Goal: Information Seeking & Learning: Understand process/instructions

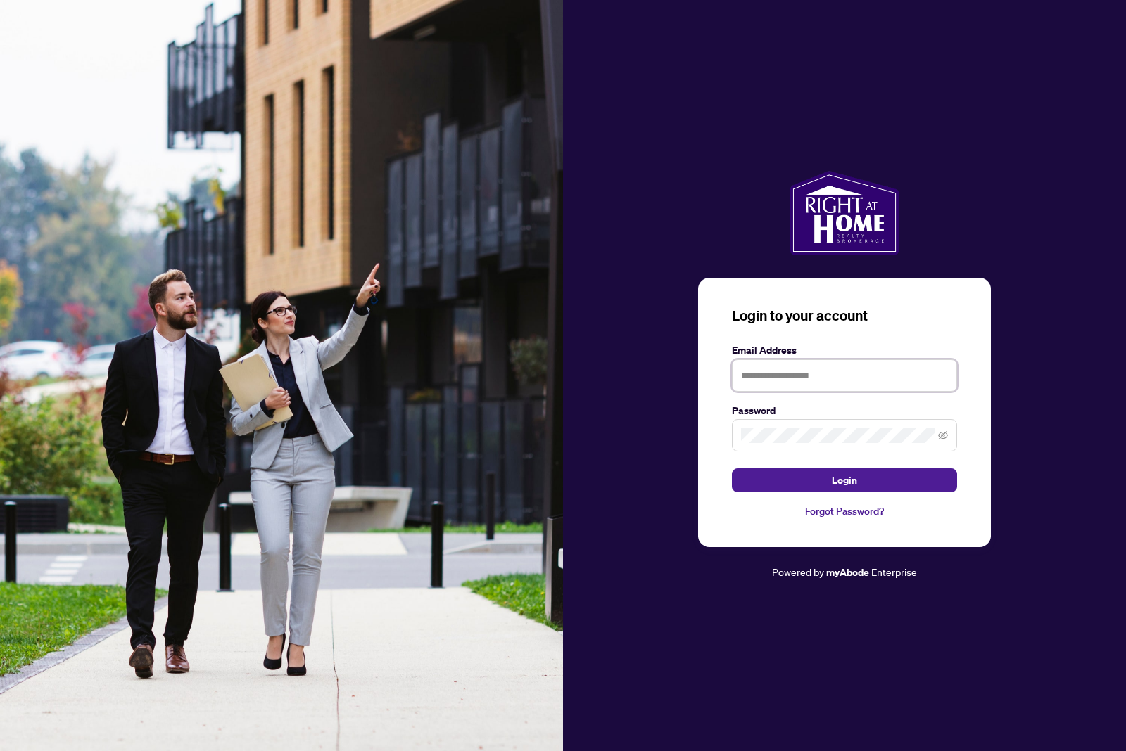
click at [788, 392] on input "text" at bounding box center [844, 375] width 225 height 32
type input "**********"
click at [851, 492] on span "Login" at bounding box center [843, 480] width 25 height 23
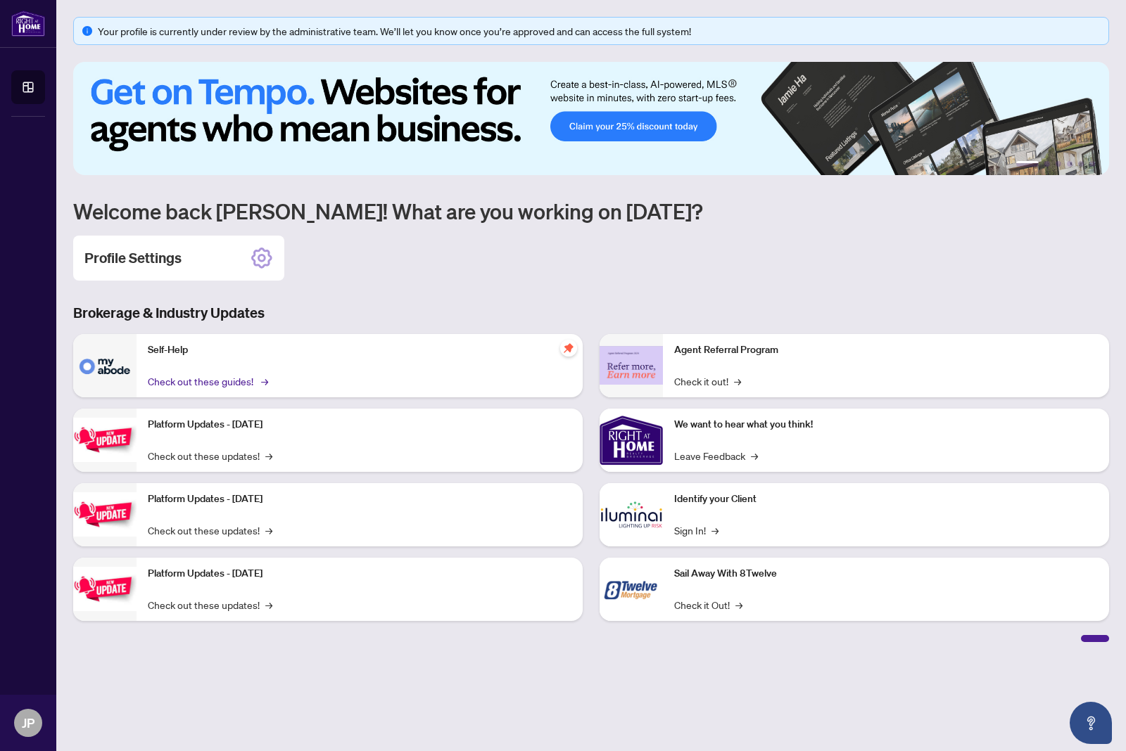
click at [212, 378] on link "Check out these guides! →" at bounding box center [207, 381] width 118 height 15
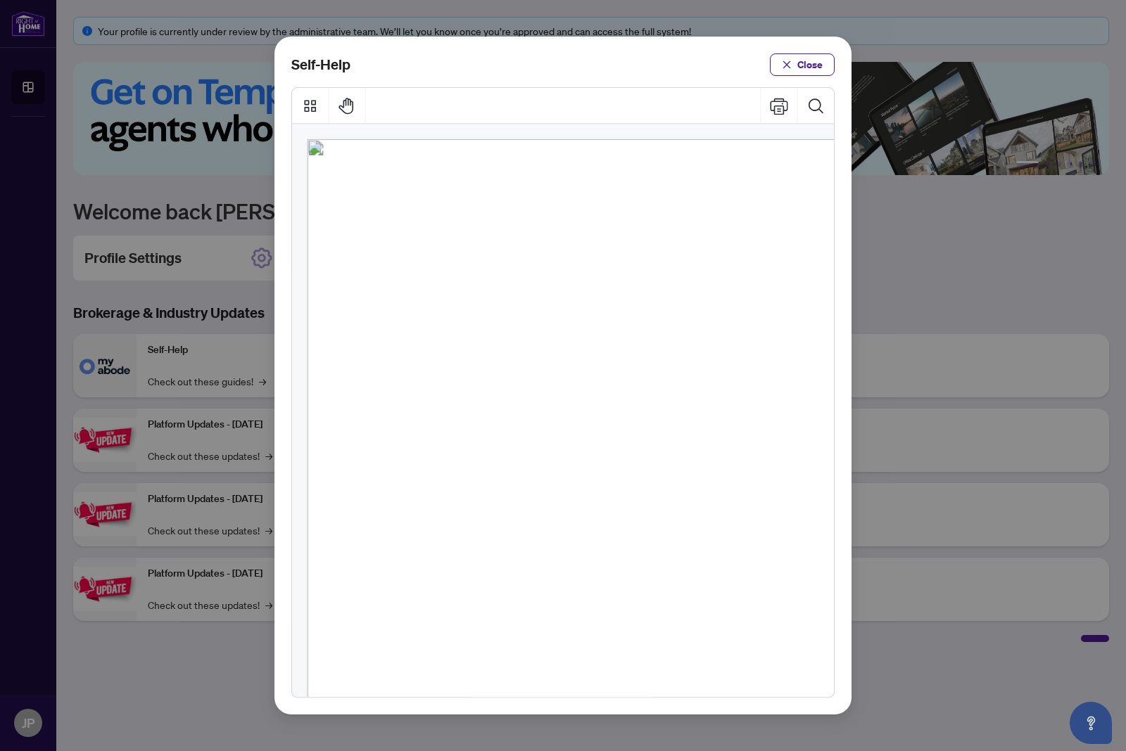
click at [580, 217] on span "PDF" at bounding box center [587, 224] width 18 height 14
click at [585, 217] on span "PDF" at bounding box center [587, 224] width 18 height 14
click at [649, 212] on ul "● How to Apply and Reset Filters ( PDF ) ● How to Archive a Document ( PDF ) ● …" at bounding box center [564, 481] width 350 height 539
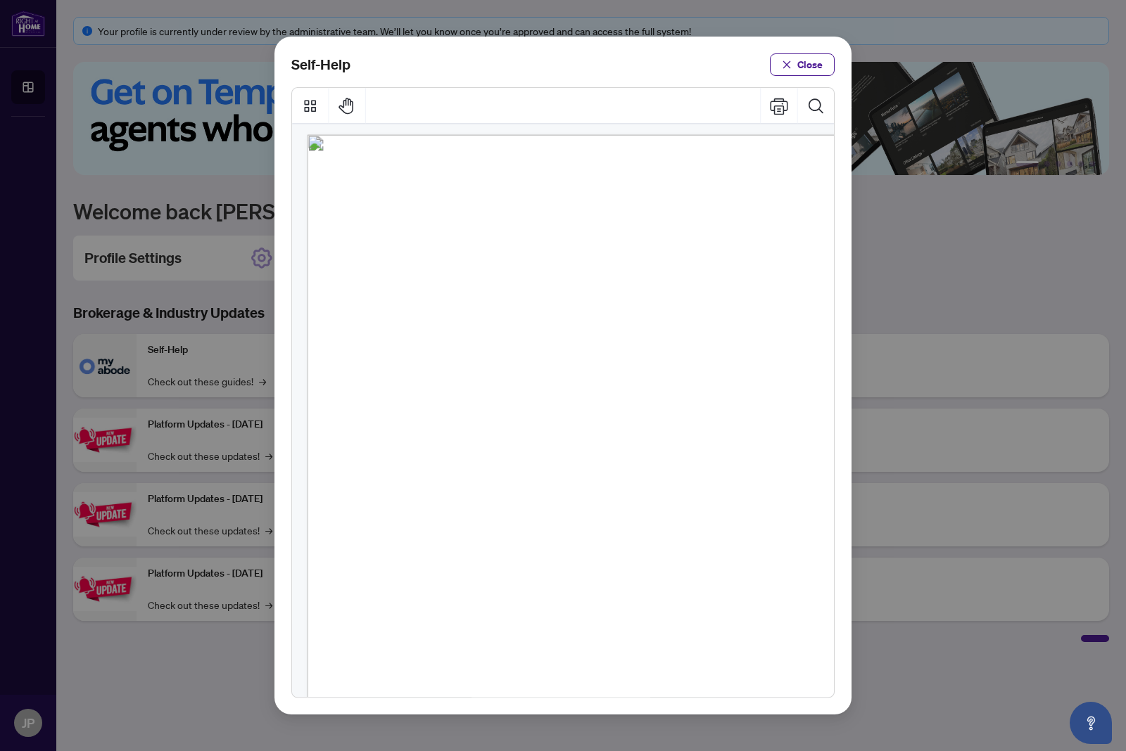
click at [588, 212] on span "PDF" at bounding box center [587, 219] width 18 height 14
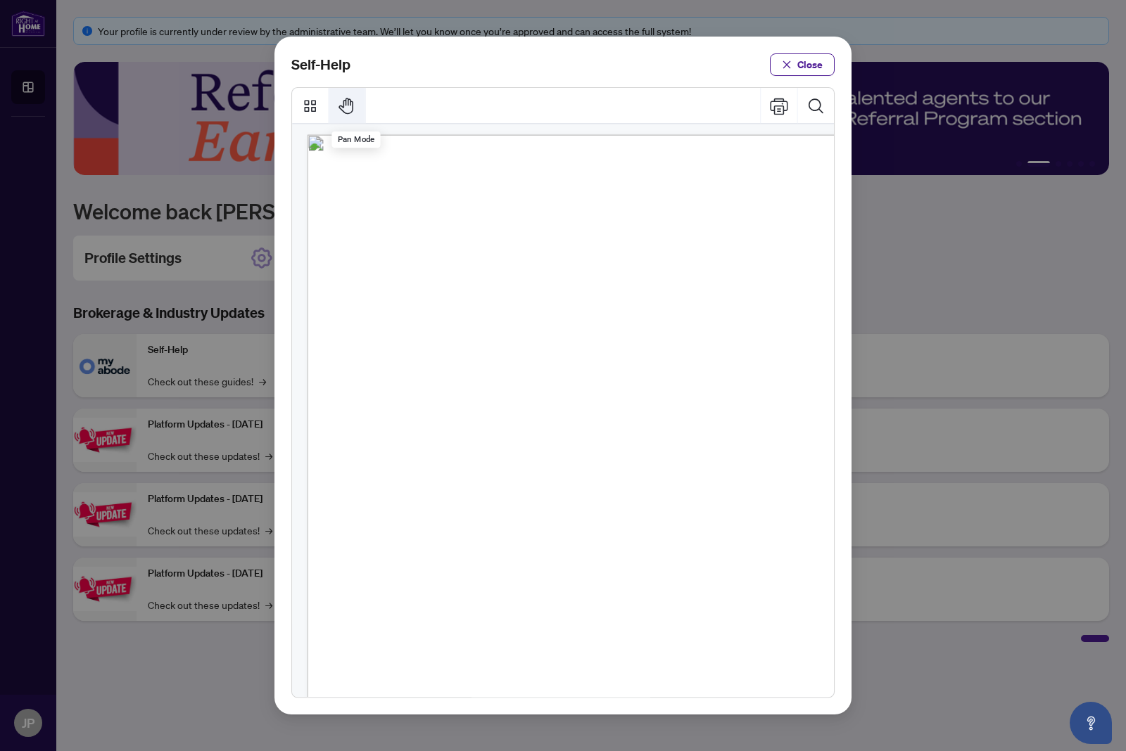
click at [349, 96] on icon "Pan Mode" at bounding box center [347, 105] width 18 height 18
click at [314, 96] on icon "Thumbnails" at bounding box center [310, 105] width 18 height 18
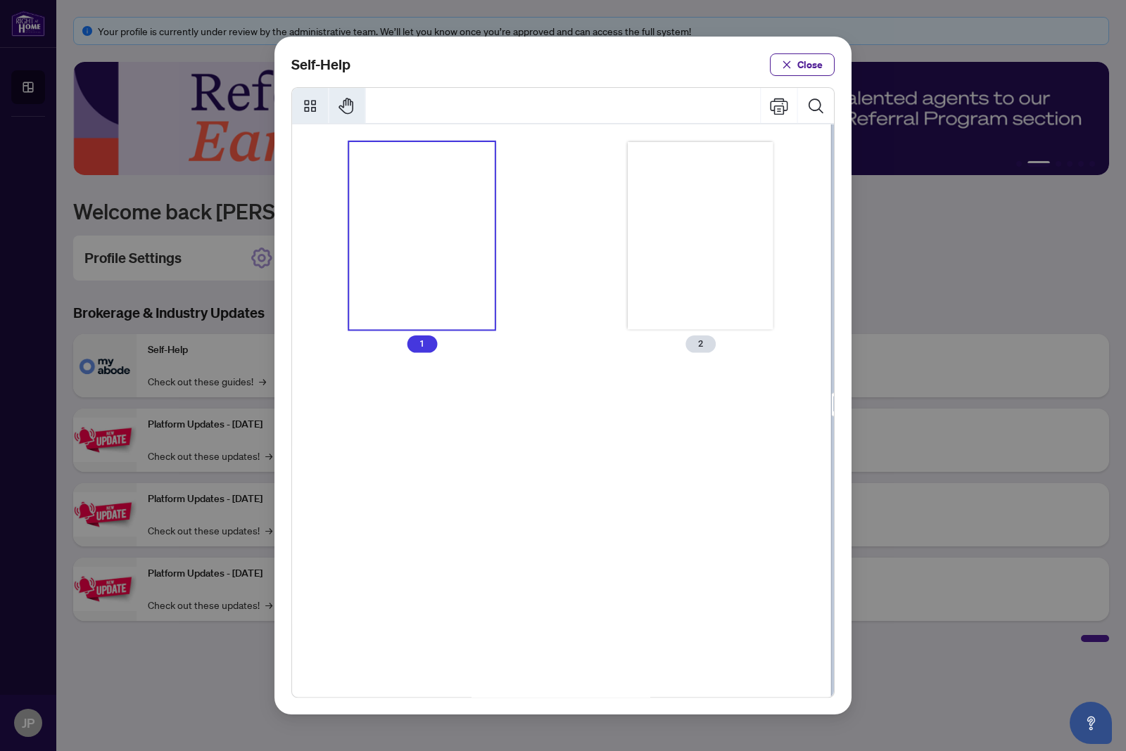
click at [314, 100] on icon "Thumbnails" at bounding box center [310, 106] width 12 height 12
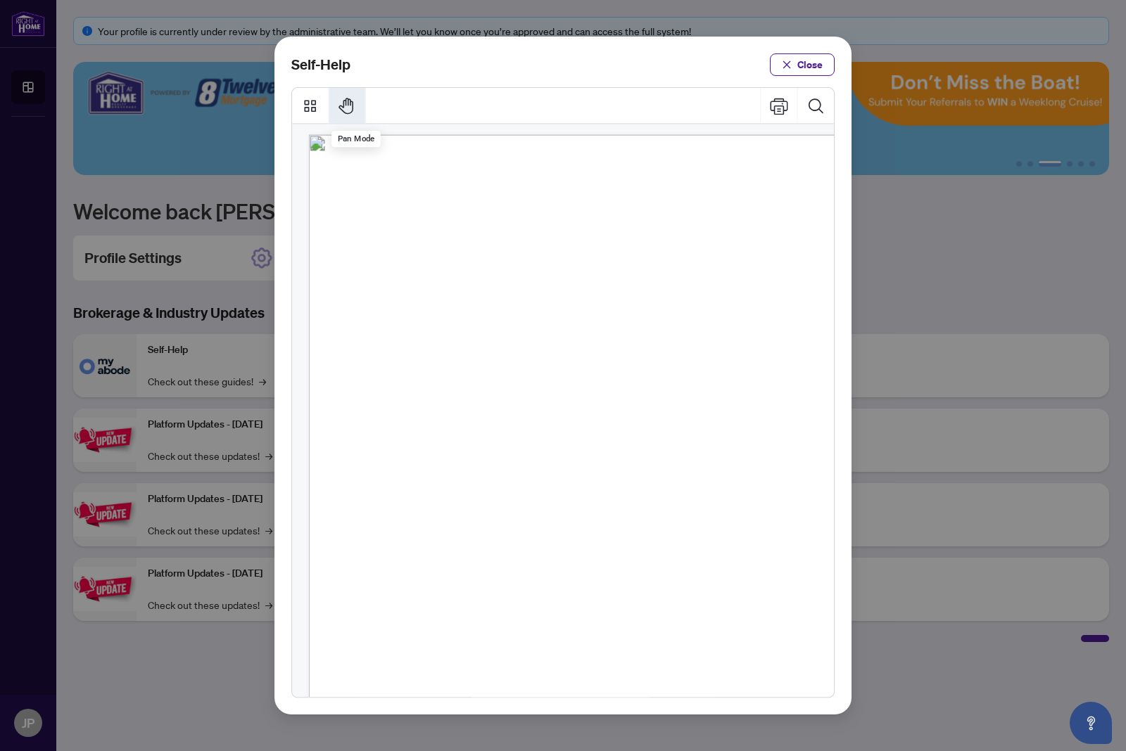
click at [346, 96] on icon "Pan Mode" at bounding box center [347, 105] width 18 height 18
click at [594, 212] on span "PDF" at bounding box center [588, 219] width 18 height 14
click at [583, 212] on span "PDF" at bounding box center [588, 219] width 18 height 14
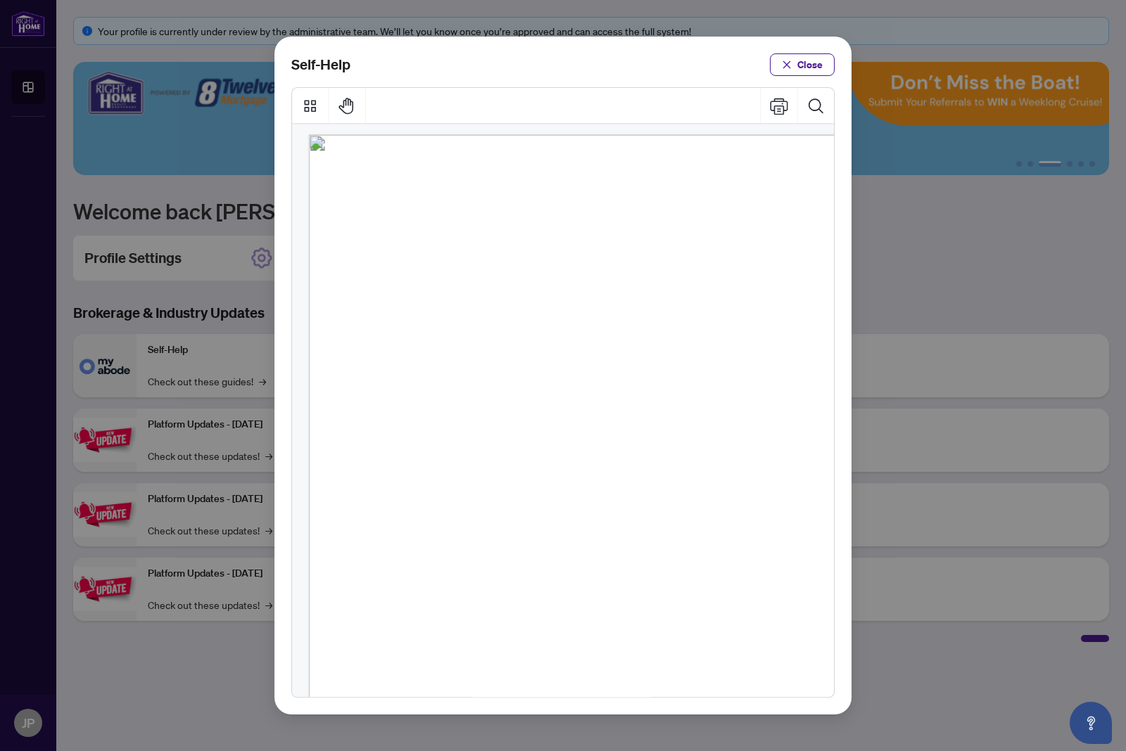
click at [475, 212] on span "How to Apply and Reset Filters (" at bounding box center [487, 219] width 160 height 14
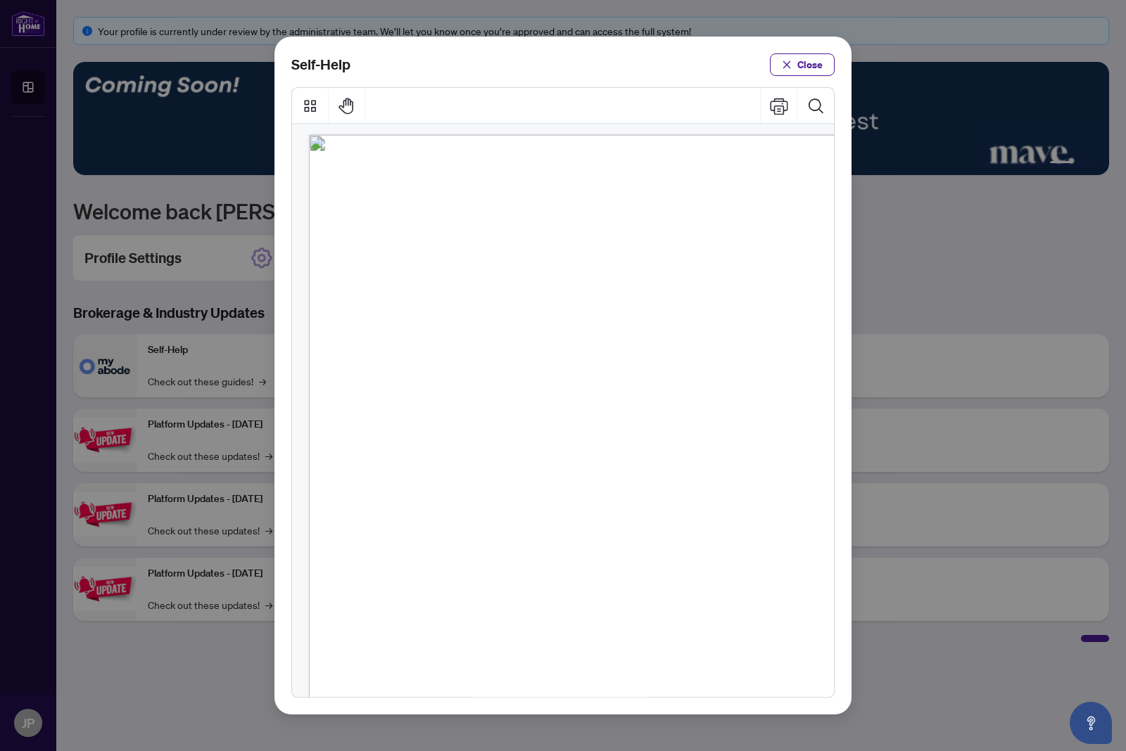
click at [589, 212] on span "PDF" at bounding box center [588, 219] width 18 height 14
click at [817, 88] on button "Search Document" at bounding box center [816, 106] width 36 height 36
click at [585, 212] on span "PDF" at bounding box center [588, 219] width 18 height 14
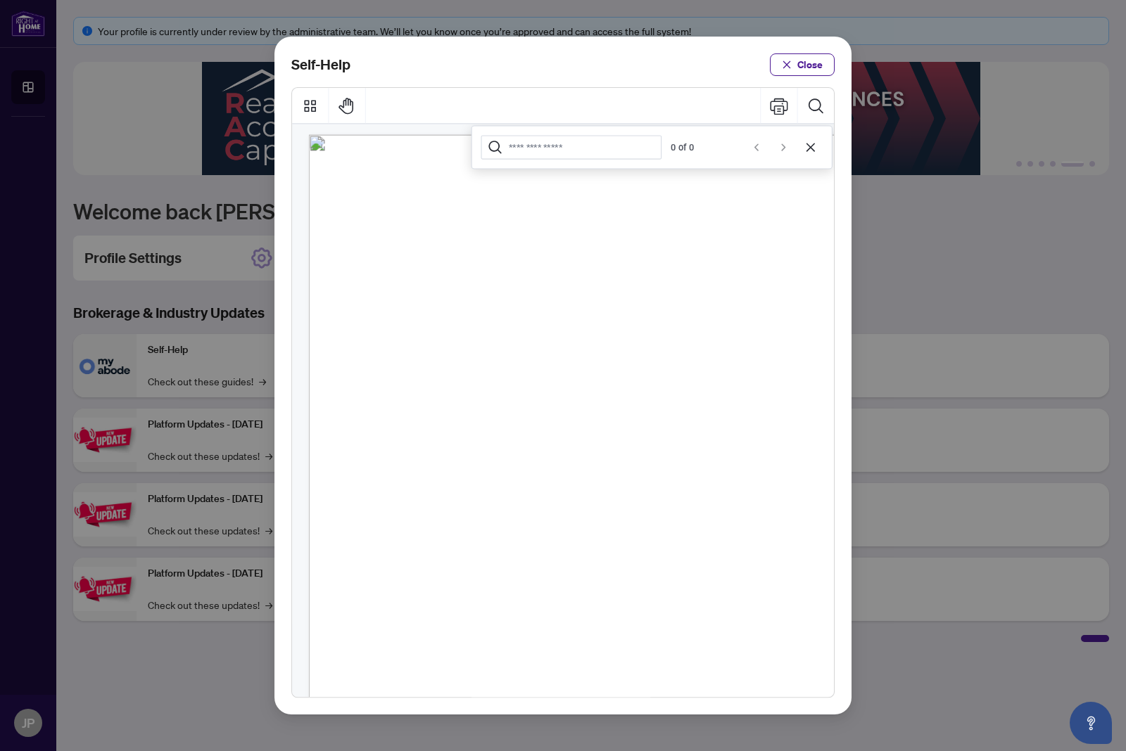
click at [585, 212] on span "PDF" at bounding box center [588, 219] width 18 height 14
click at [809, 135] on button "Cancel" at bounding box center [810, 147] width 24 height 24
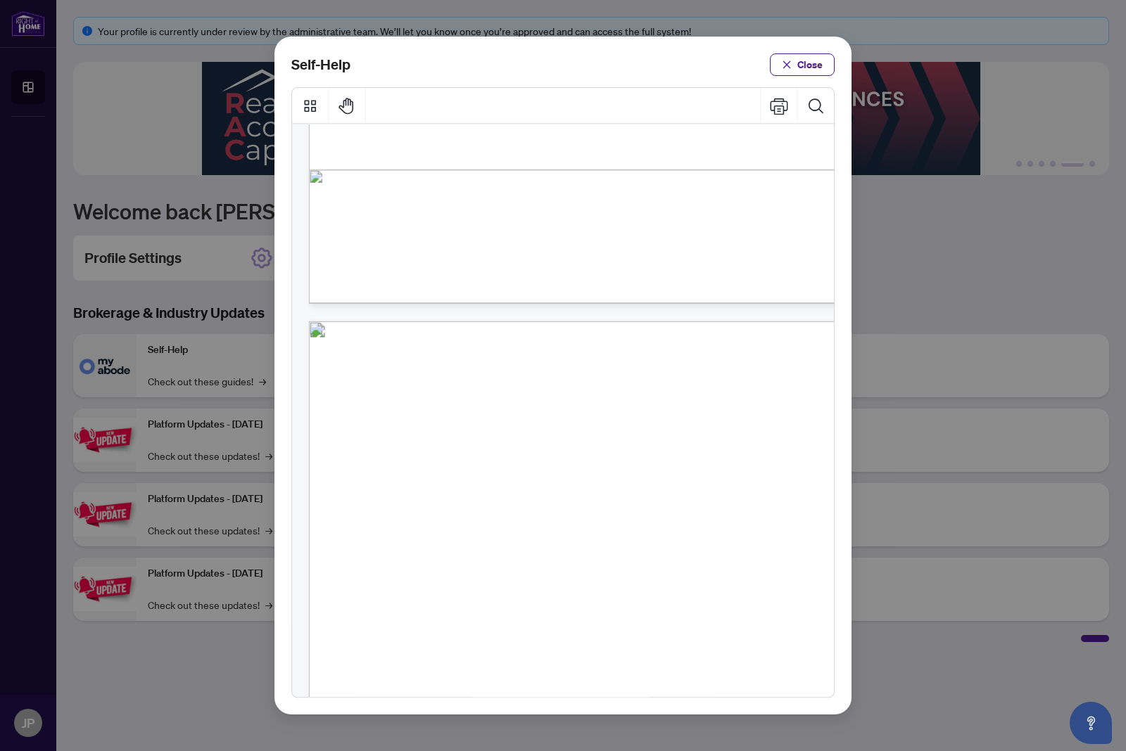
click at [620, 399] on span "PDF" at bounding box center [620, 406] width 18 height 14
click at [616, 434] on span "PDF" at bounding box center [615, 441] width 18 height 14
click at [614, 434] on span "PDF" at bounding box center [615, 441] width 18 height 14
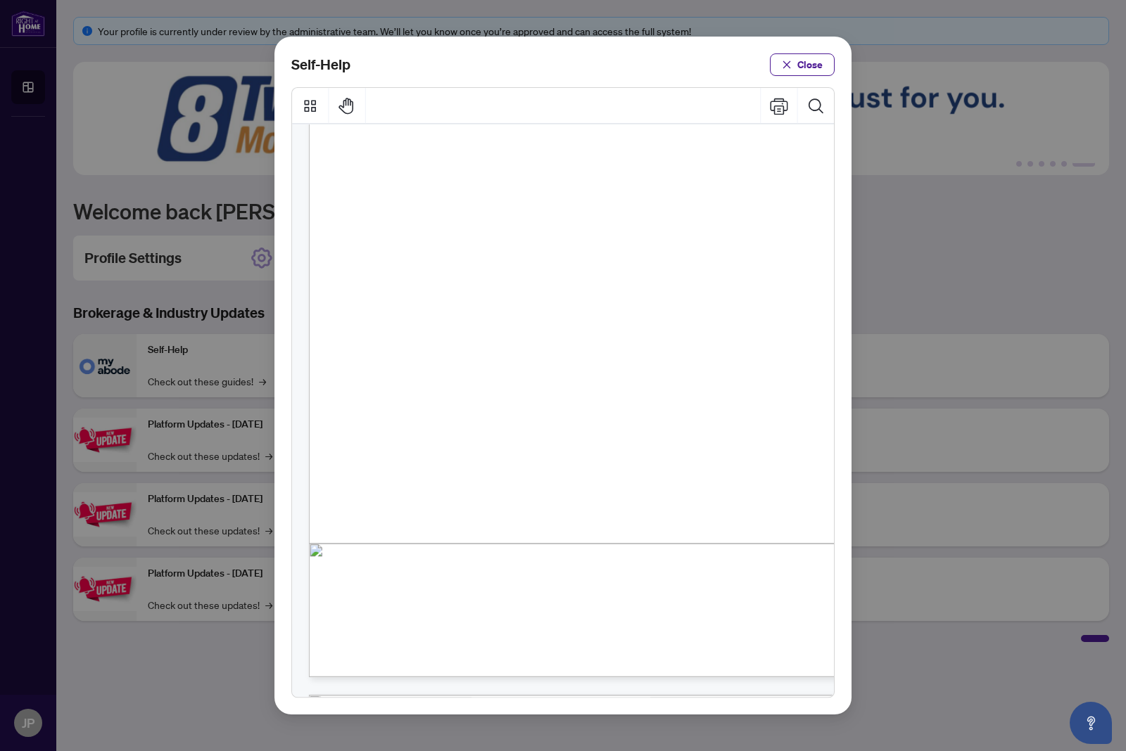
scroll to position [129, 0]
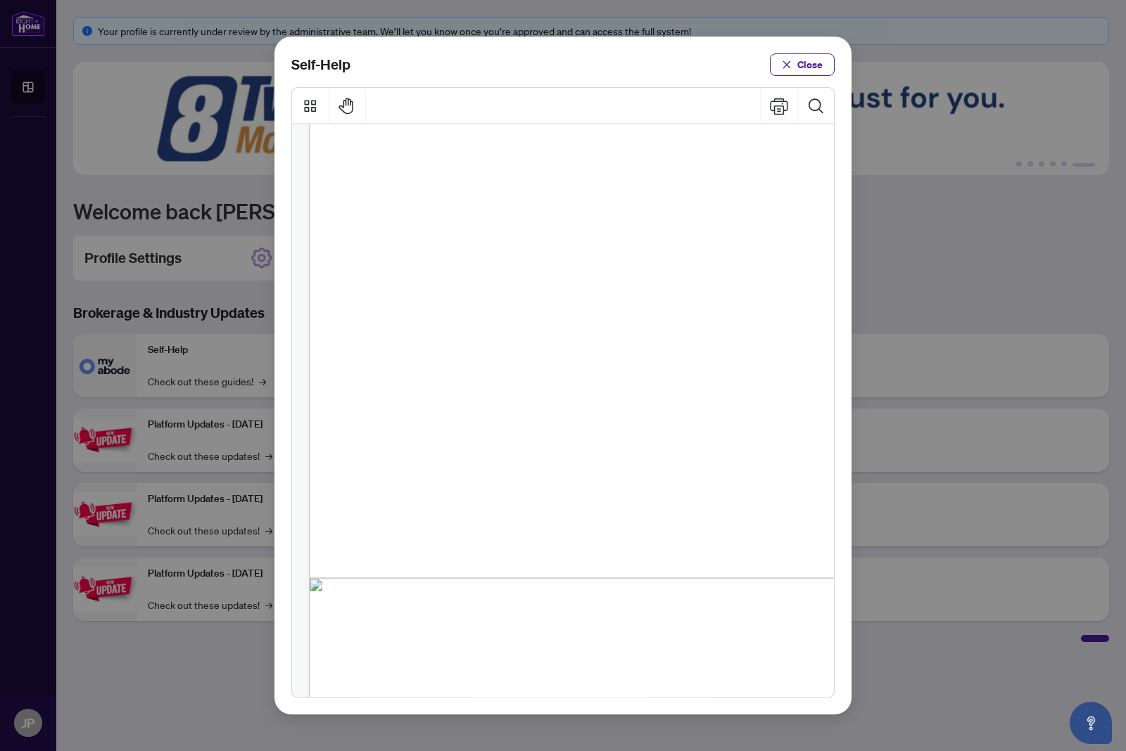
click at [616, 603] on span "PDF" at bounding box center [616, 610] width 18 height 14
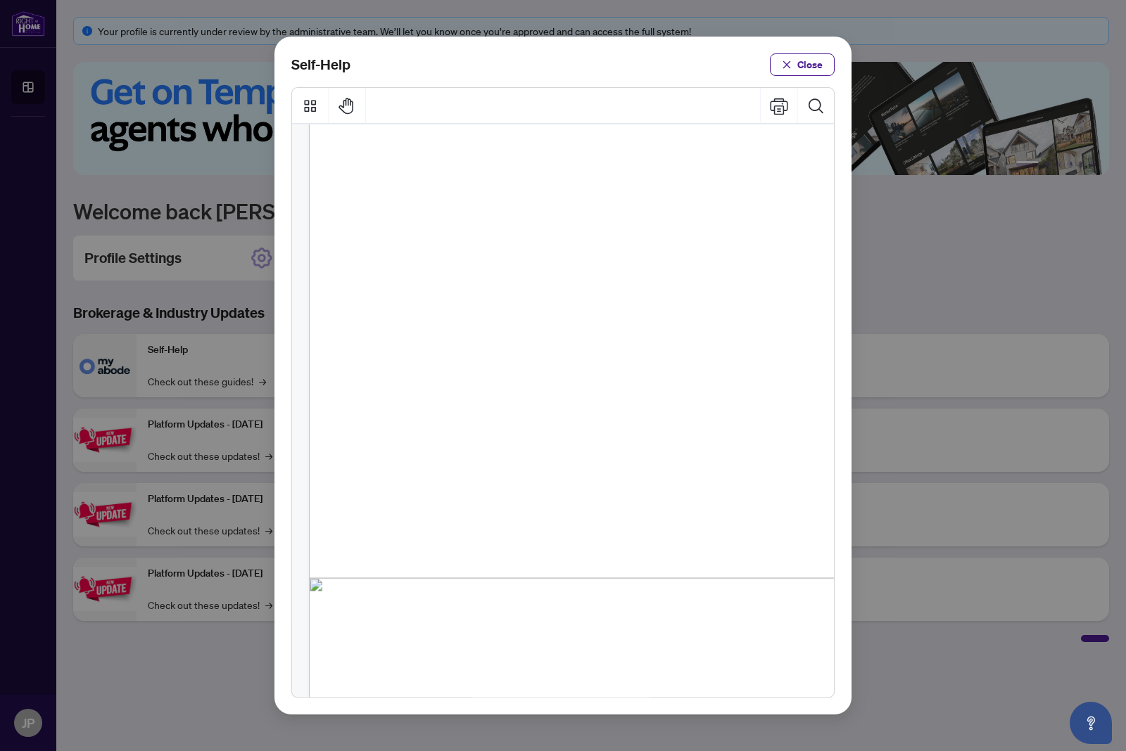
click at [611, 568] on span "PDF" at bounding box center [604, 575] width 18 height 14
click at [608, 568] on span "PDF" at bounding box center [604, 575] width 18 height 14
click at [606, 568] on span "PDF" at bounding box center [604, 575] width 18 height 14
click at [607, 568] on span "PDF" at bounding box center [604, 575] width 18 height 14
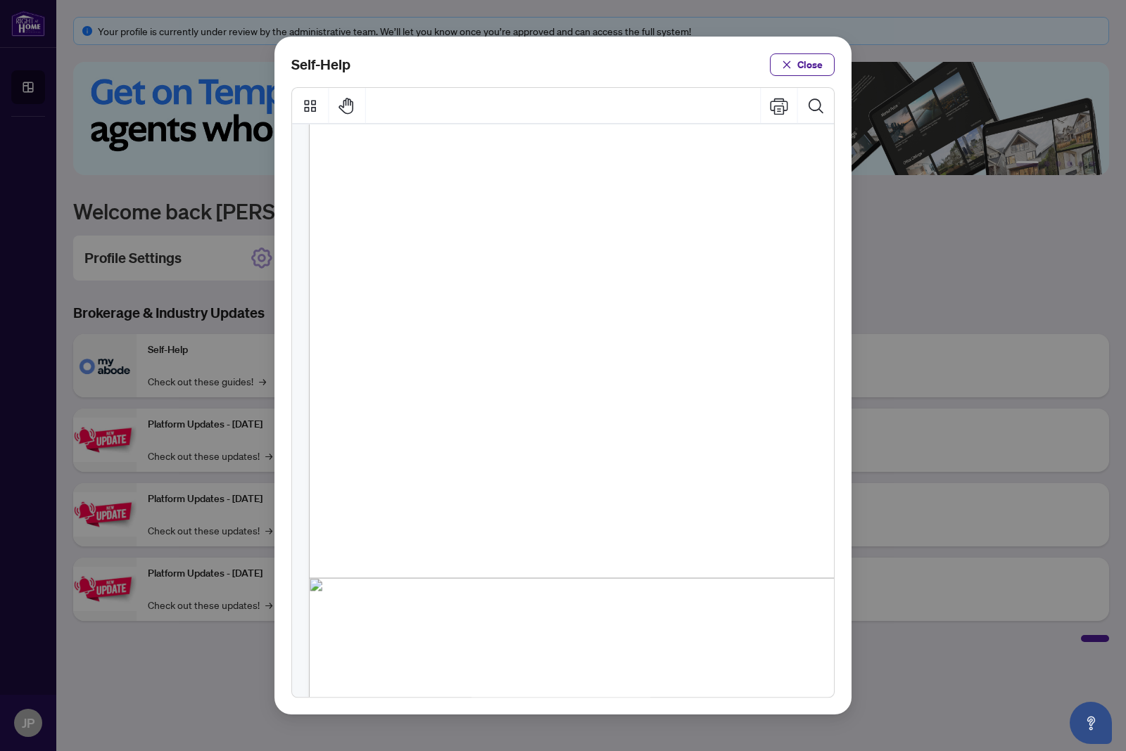
click at [606, 568] on span "PDF" at bounding box center [604, 575] width 18 height 14
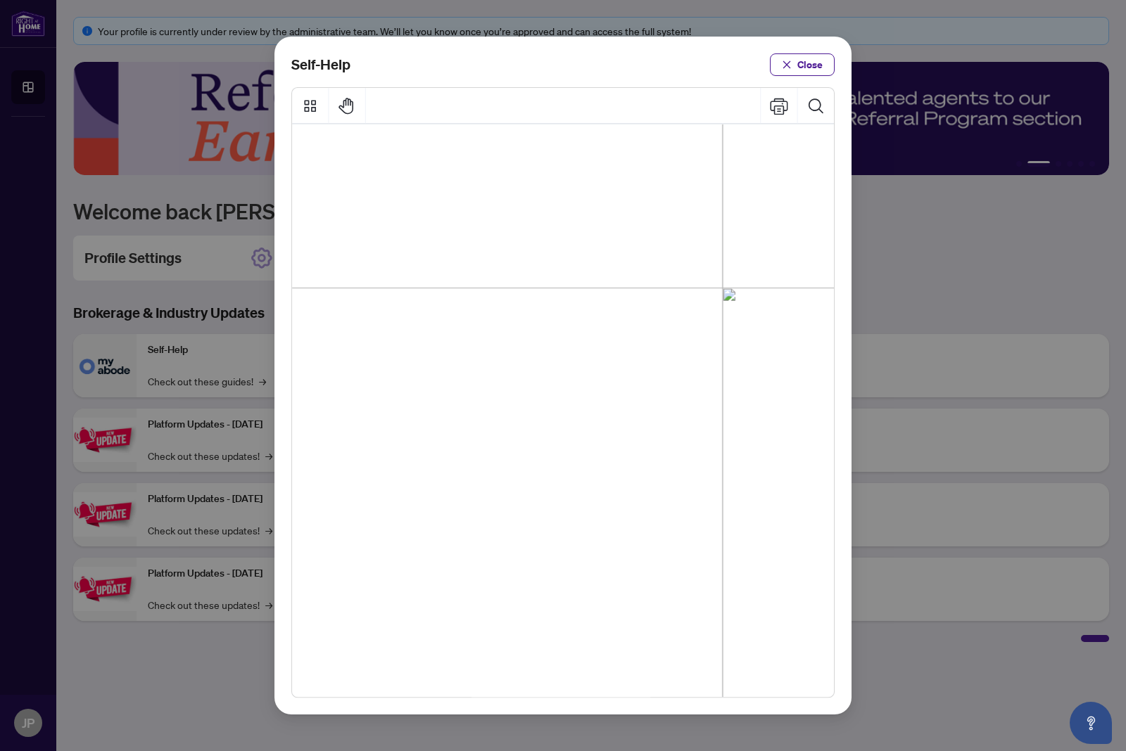
click at [810, 53] on span "Close" at bounding box center [809, 64] width 25 height 23
